Goal: Task Accomplishment & Management: Use online tool/utility

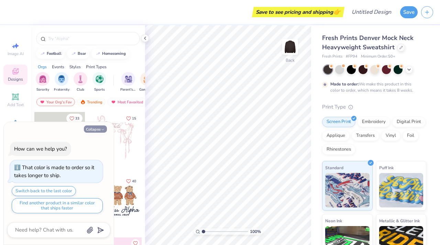
click at [95, 128] on button "Collapse" at bounding box center [95, 128] width 23 height 7
type textarea "x"
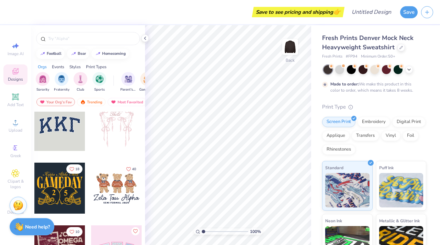
scroll to position [15, 0]
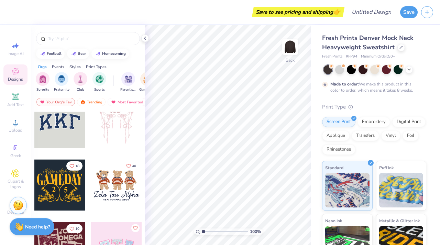
click at [67, 120] on div at bounding box center [59, 122] width 51 height 51
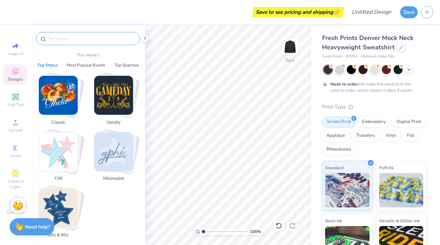
click at [76, 37] on input "text" at bounding box center [91, 38] width 88 height 7
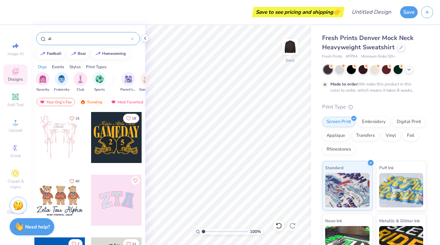
type input "a"
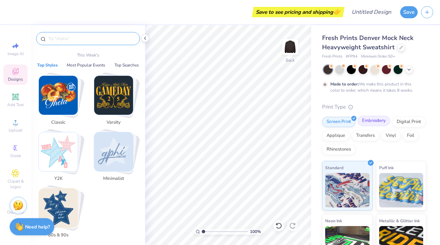
click at [371, 118] on div "Embroidery" at bounding box center [374, 121] width 33 height 10
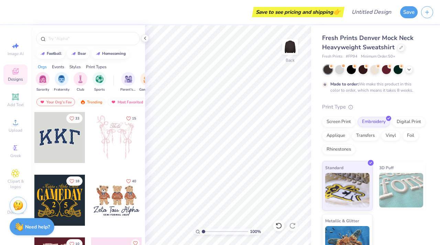
click at [65, 138] on div at bounding box center [59, 137] width 51 height 51
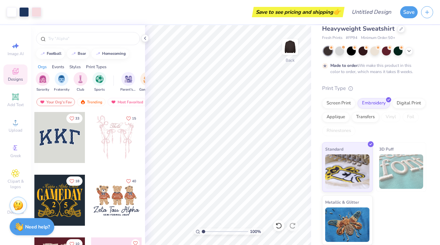
click at [393, 171] on img at bounding box center [401, 171] width 44 height 34
click at [391, 167] on img at bounding box center [401, 171] width 44 height 34
click at [356, 162] on img at bounding box center [347, 170] width 44 height 34
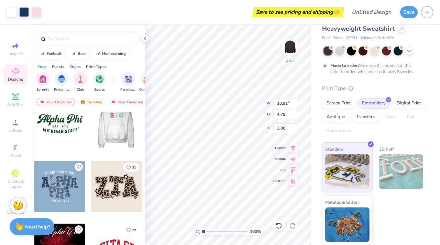
scroll to position [580, 0]
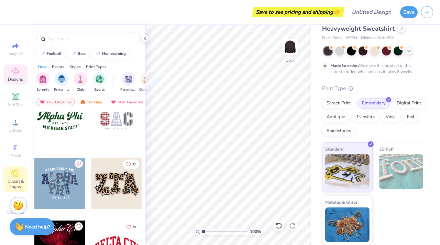
click at [16, 177] on div "Clipart & logos" at bounding box center [15, 179] width 24 height 26
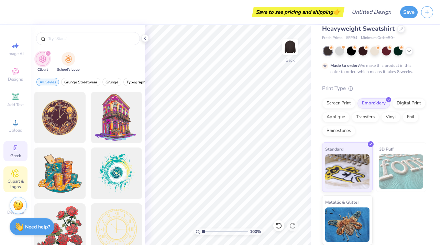
click at [11, 153] on span "Greek" at bounding box center [15, 156] width 11 height 6
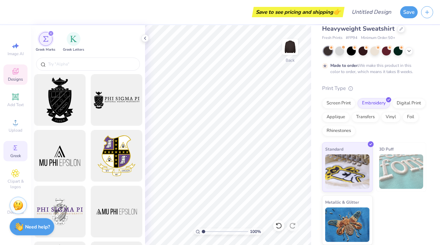
click at [17, 73] on icon at bounding box center [15, 71] width 6 height 6
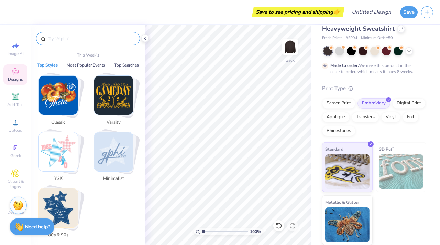
click at [87, 36] on input "text" at bounding box center [91, 38] width 88 height 7
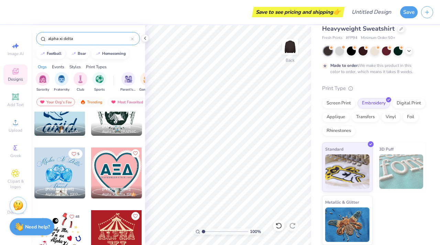
scroll to position [2220, 0]
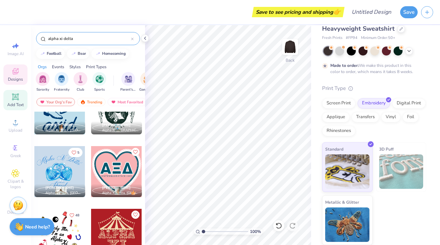
type input "alpha xi delta"
click at [13, 96] on icon at bounding box center [15, 96] width 5 height 5
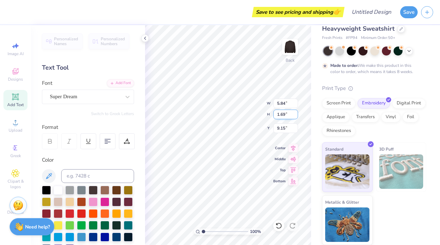
type textarea "a"
click at [93, 97] on div "Super Dream" at bounding box center [85, 96] width 72 height 11
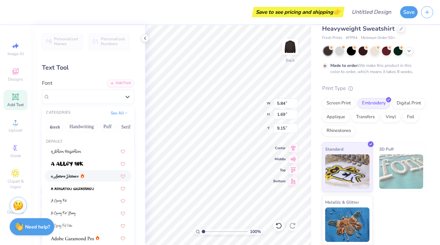
click at [89, 174] on div at bounding box center [88, 175] width 74 height 7
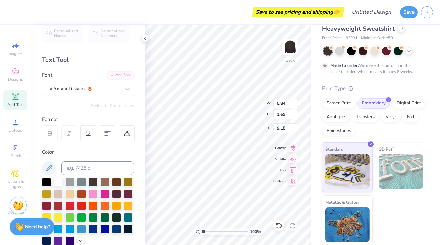
scroll to position [9, 0]
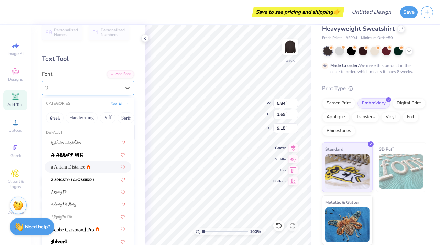
click at [81, 83] on div "a Antara Distance" at bounding box center [85, 87] width 72 height 11
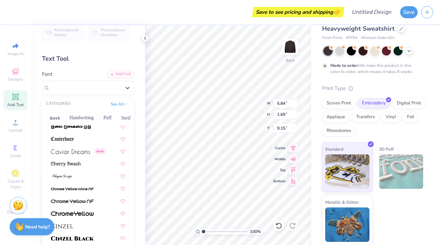
scroll to position [741, 0]
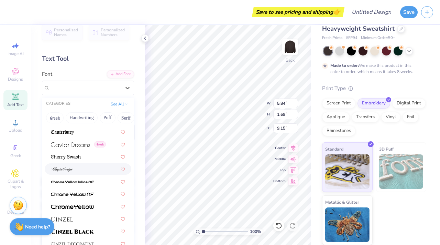
click at [71, 169] on img at bounding box center [62, 169] width 22 height 5
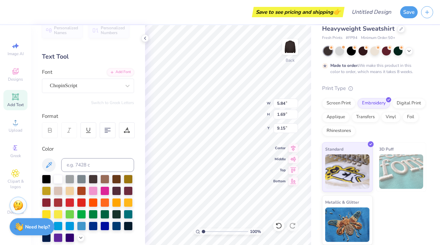
scroll to position [0, 1]
type textarea "Alpha Xi Delta"
click at [74, 83] on div "ChopinScript" at bounding box center [85, 85] width 72 height 11
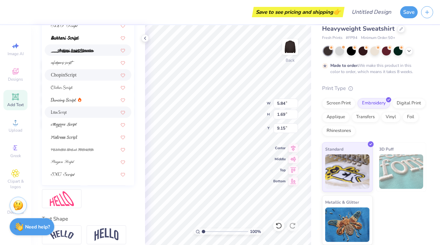
scroll to position [127, 0]
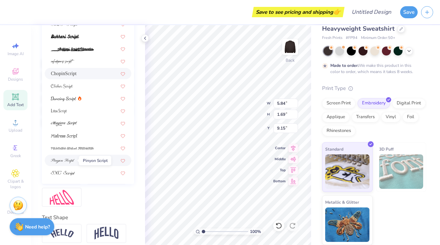
click at [71, 160] on img at bounding box center [63, 160] width 24 height 5
type input "script"
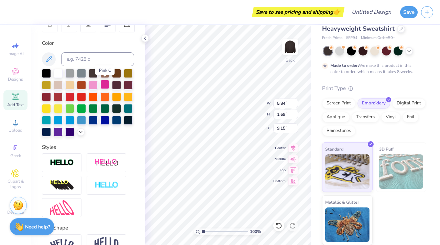
scroll to position [117, 0]
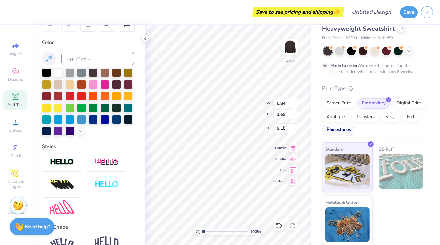
click at [341, 132] on div "Rhinestones" at bounding box center [338, 130] width 33 height 10
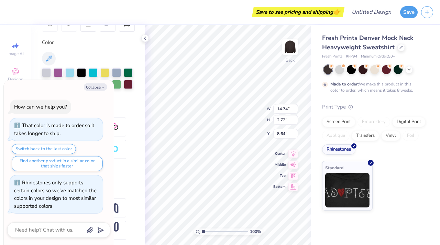
type textarea "x"
type input "14.74"
type input "2.72"
type input "8.64"
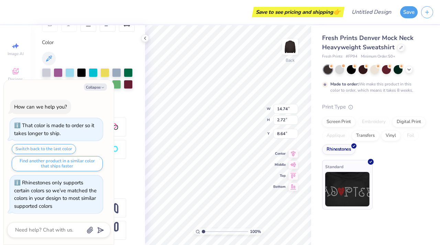
click at [344, 192] on img at bounding box center [347, 189] width 44 height 34
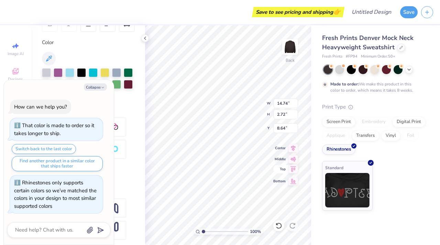
type textarea "x"
type input "3.00"
click at [440, 197] on div "Fresh Prints Denver Mock Neck Heavyweight Sweatshirt Fresh Prints # FP94 Minimu…" at bounding box center [375, 117] width 129 height 185
click at [424, 195] on div "Standard" at bounding box center [374, 186] width 104 height 50
type textarea "x"
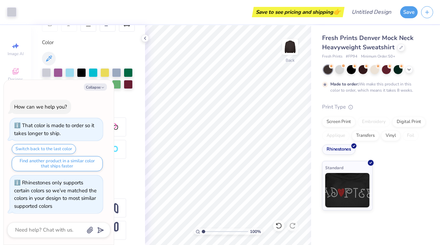
type input "4.39"
type textarea "x"
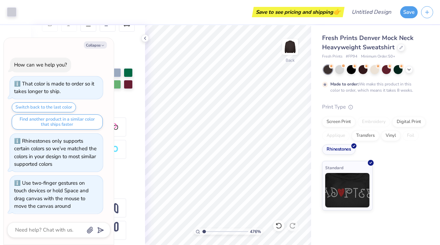
type input "1"
drag, startPoint x: 203, startPoint y: 229, endPoint x: 164, endPoint y: 233, distance: 39.1
click at [202, 233] on input "range" at bounding box center [225, 231] width 46 height 6
click at [148, 38] on icon at bounding box center [145, 38] width 6 height 6
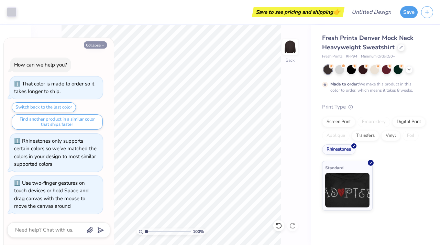
click at [98, 42] on button "Collapse" at bounding box center [95, 44] width 23 height 7
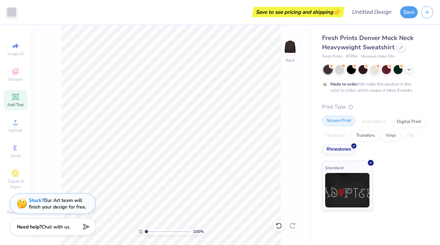
click at [334, 124] on div "Screen Print" at bounding box center [338, 121] width 33 height 10
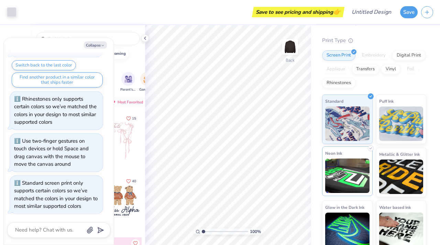
scroll to position [72, 0]
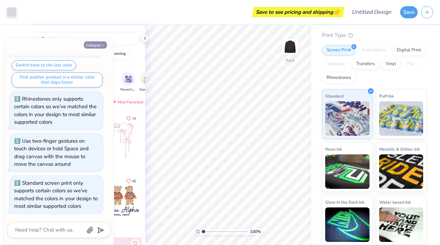
click at [95, 44] on button "Collapse" at bounding box center [95, 44] width 23 height 7
type textarea "x"
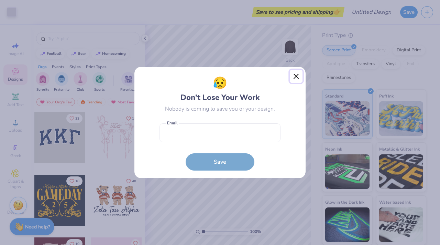
click at [293, 72] on button "Close" at bounding box center [296, 76] width 13 height 13
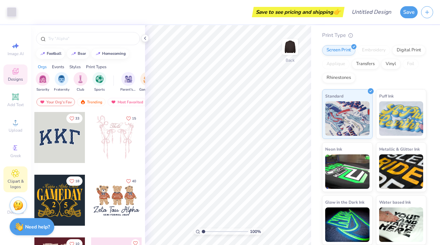
click at [11, 175] on div "Clipart & logos" at bounding box center [15, 179] width 24 height 26
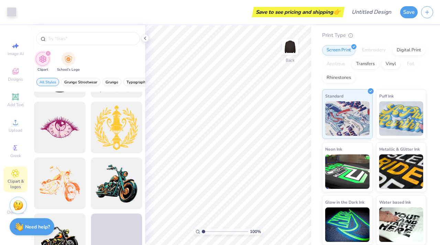
scroll to position [547, 0]
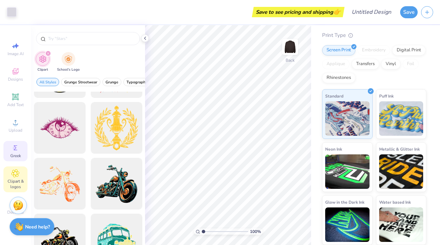
click at [23, 144] on div "Greek" at bounding box center [15, 151] width 24 height 20
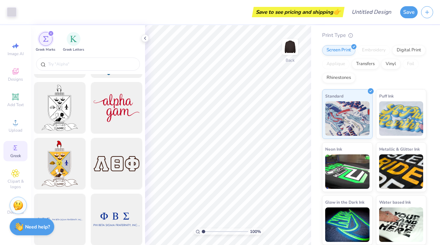
scroll to position [1786, 0]
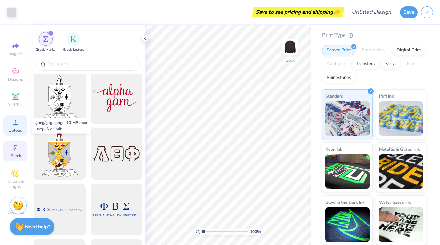
click at [16, 120] on icon at bounding box center [15, 122] width 5 height 5
